Goal: Transaction & Acquisition: Download file/media

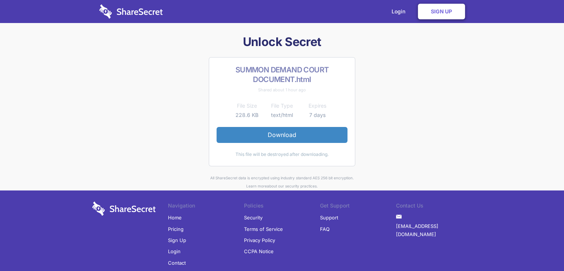
click at [279, 133] on link "Download" at bounding box center [282, 135] width 131 height 16
click at [277, 134] on link "Download" at bounding box center [282, 135] width 131 height 16
